Goal: Transaction & Acquisition: Book appointment/travel/reservation

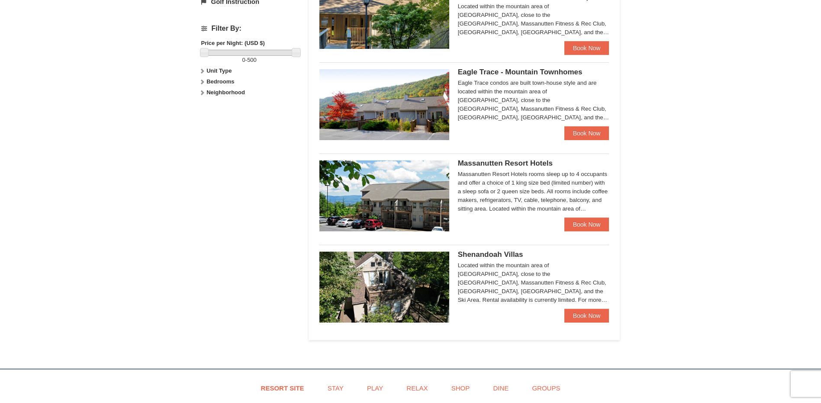
scroll to position [433, 0]
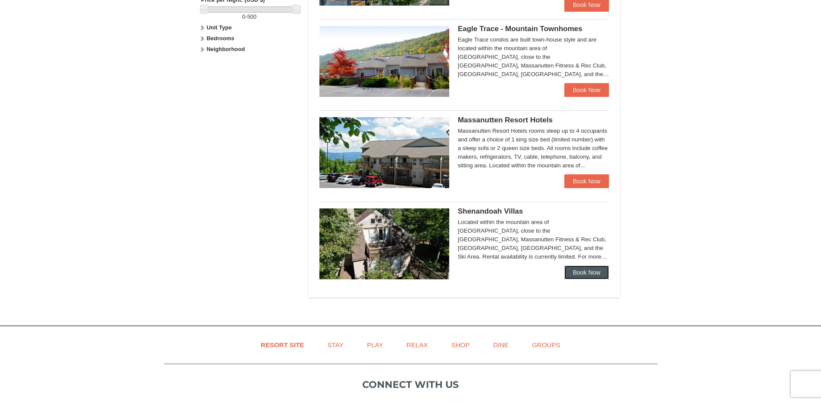
click at [579, 277] on link "Book Now" at bounding box center [586, 273] width 45 height 14
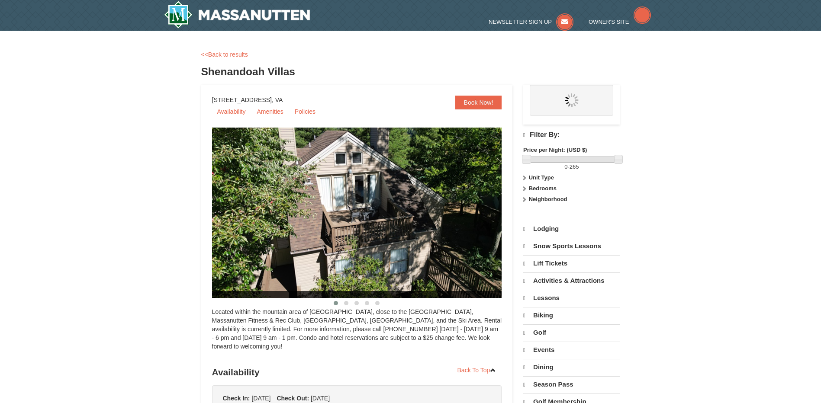
select select "9"
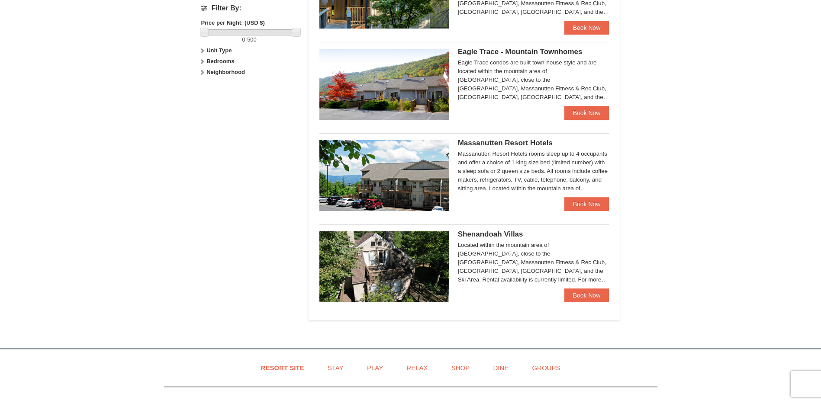
scroll to position [433, 0]
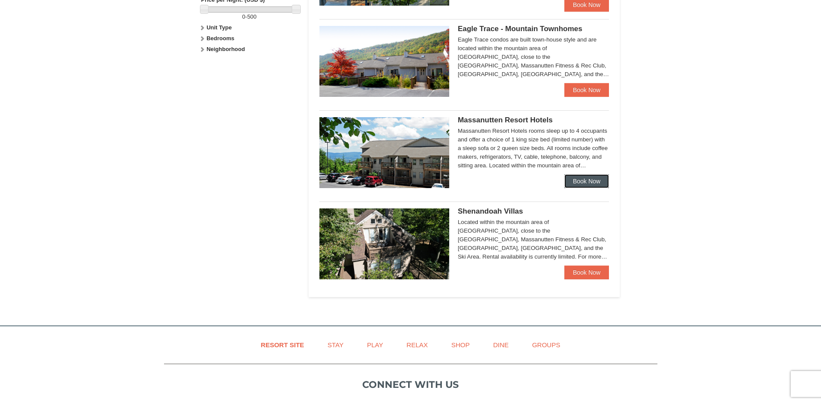
click at [591, 176] on link "Book Now" at bounding box center [586, 181] width 45 height 14
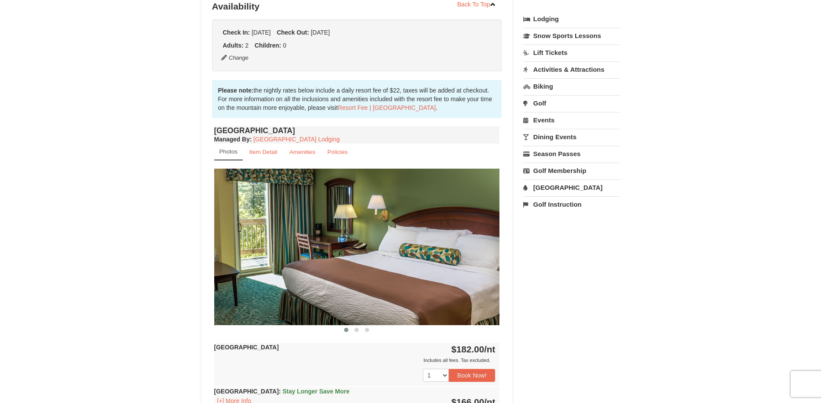
scroll to position [303, 0]
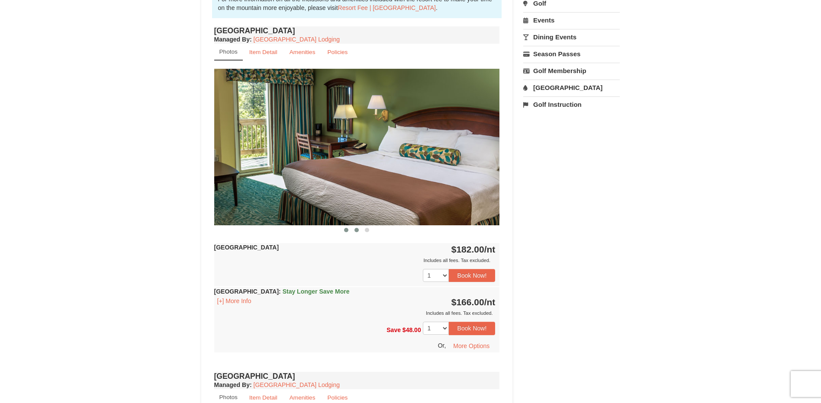
click at [355, 230] on span at bounding box center [357, 230] width 4 height 4
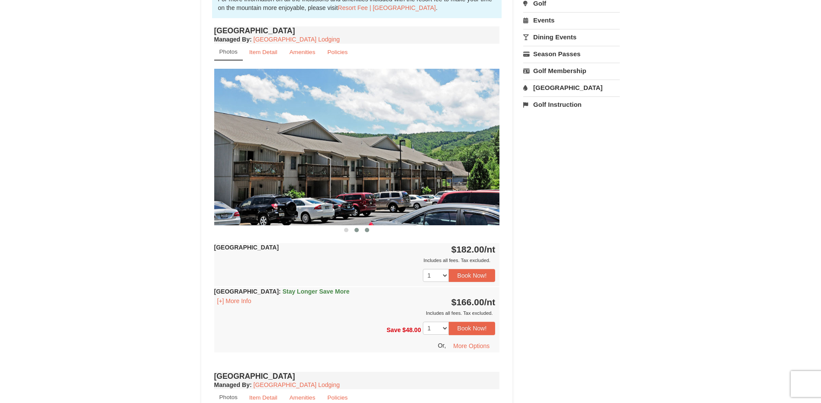
click at [368, 229] on span at bounding box center [367, 230] width 4 height 4
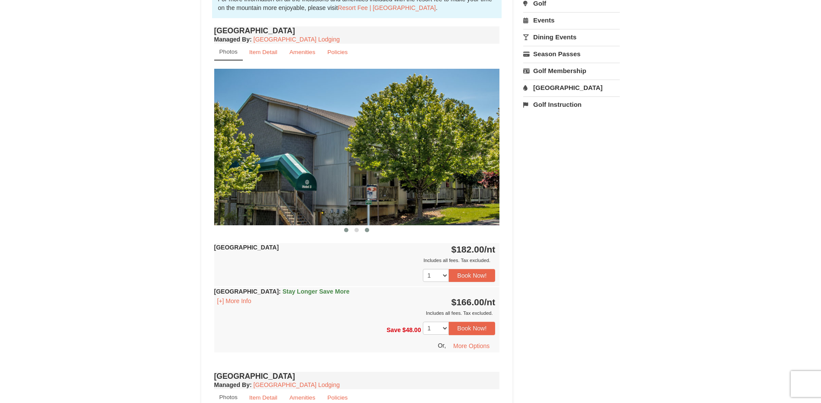
click at [349, 229] on button at bounding box center [346, 230] width 10 height 9
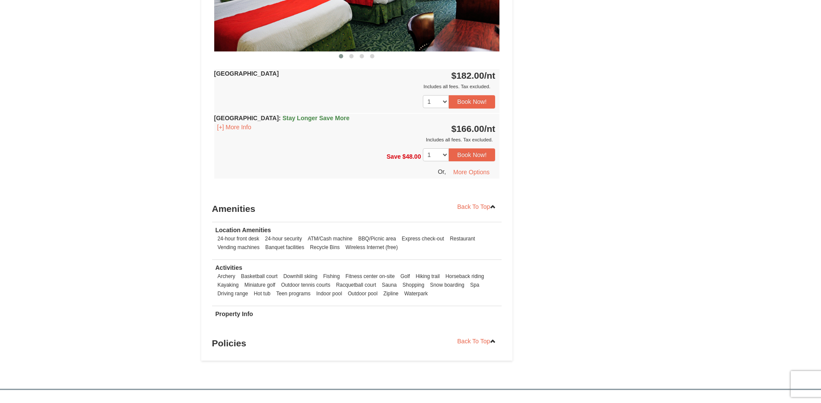
scroll to position [1016, 0]
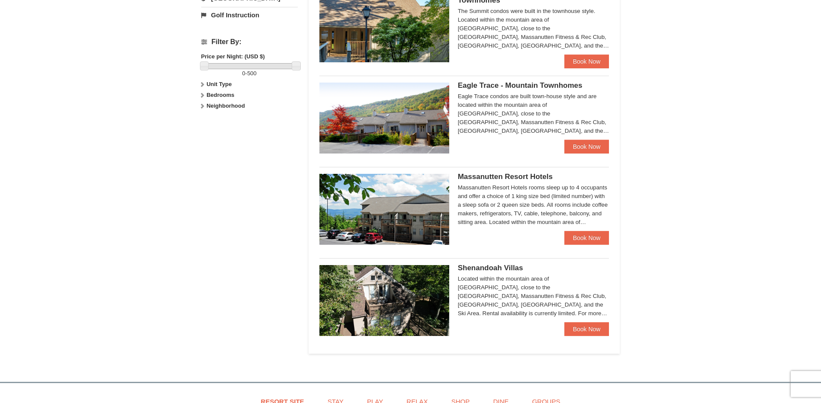
scroll to position [367, 0]
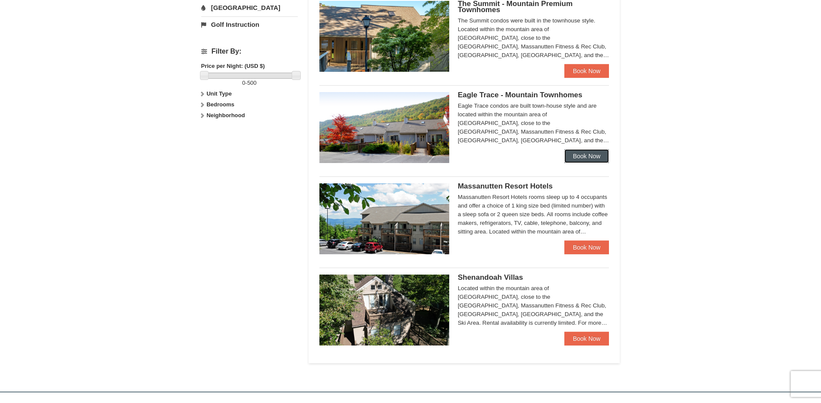
click at [575, 156] on link "Book Now" at bounding box center [586, 156] width 45 height 14
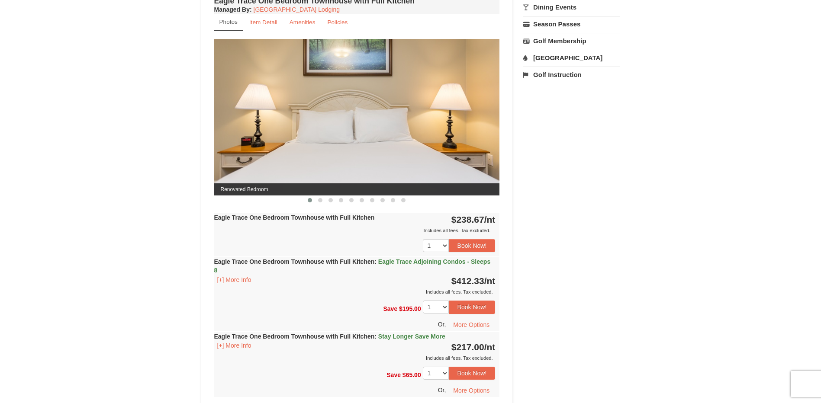
scroll to position [346, 0]
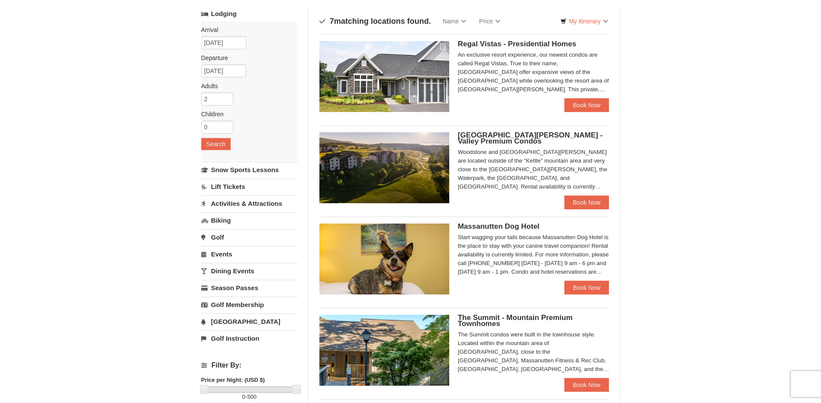
scroll to position [42, 0]
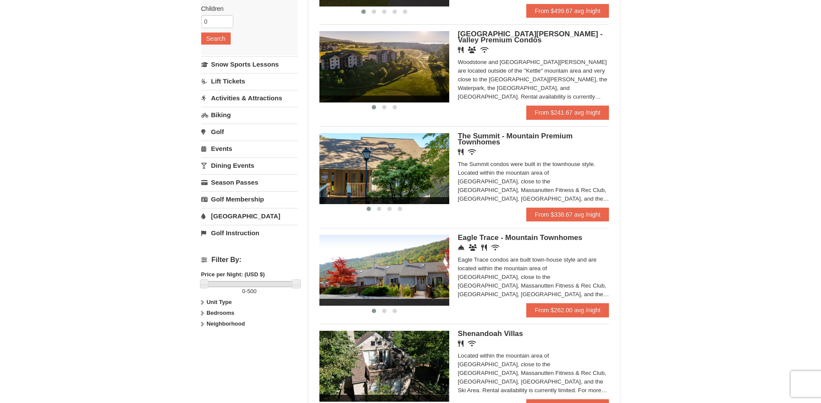
scroll to position [216, 0]
